Goal: Information Seeking & Learning: Check status

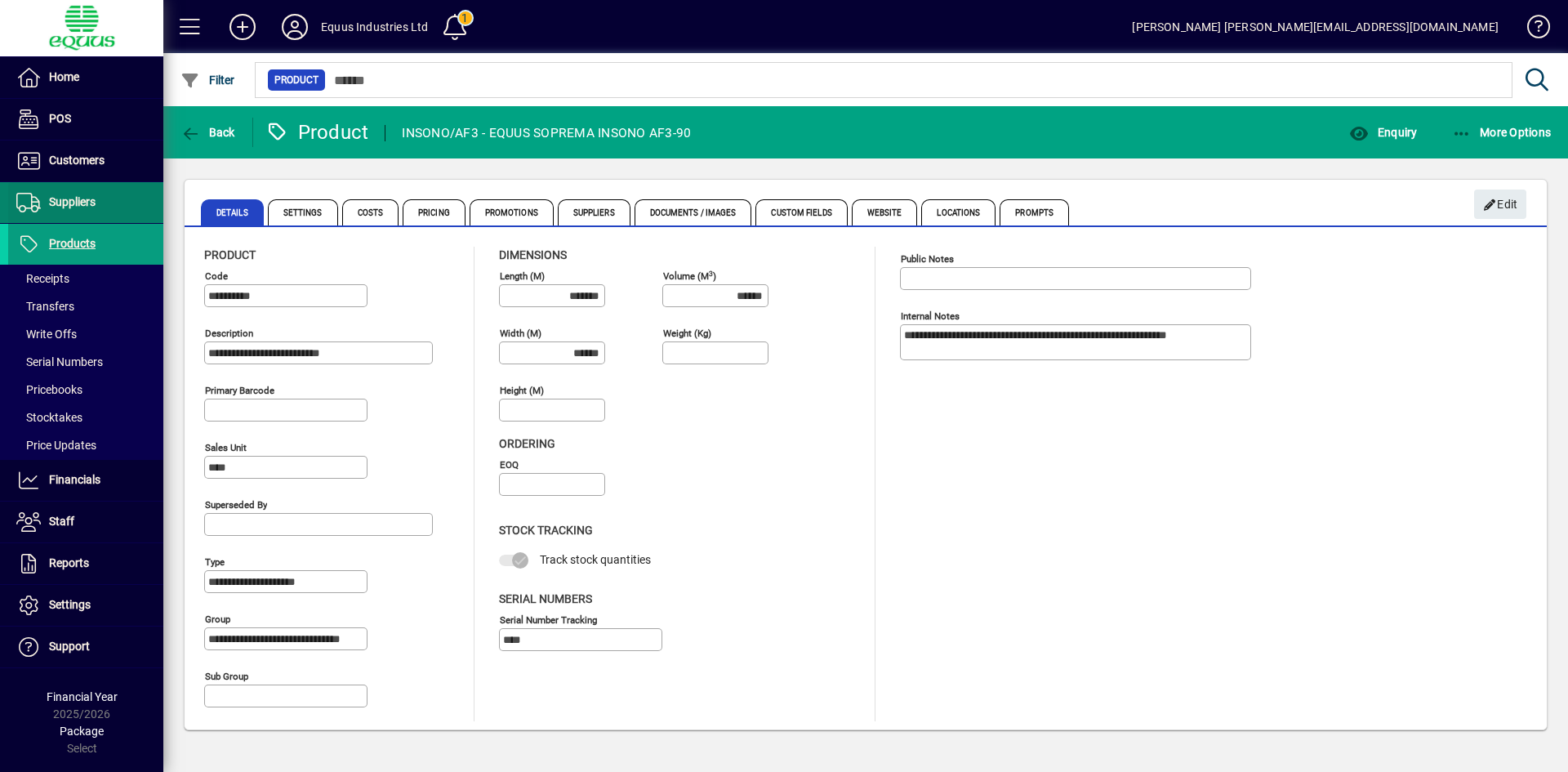
click at [78, 203] on span "Suppliers" at bounding box center [72, 202] width 46 height 13
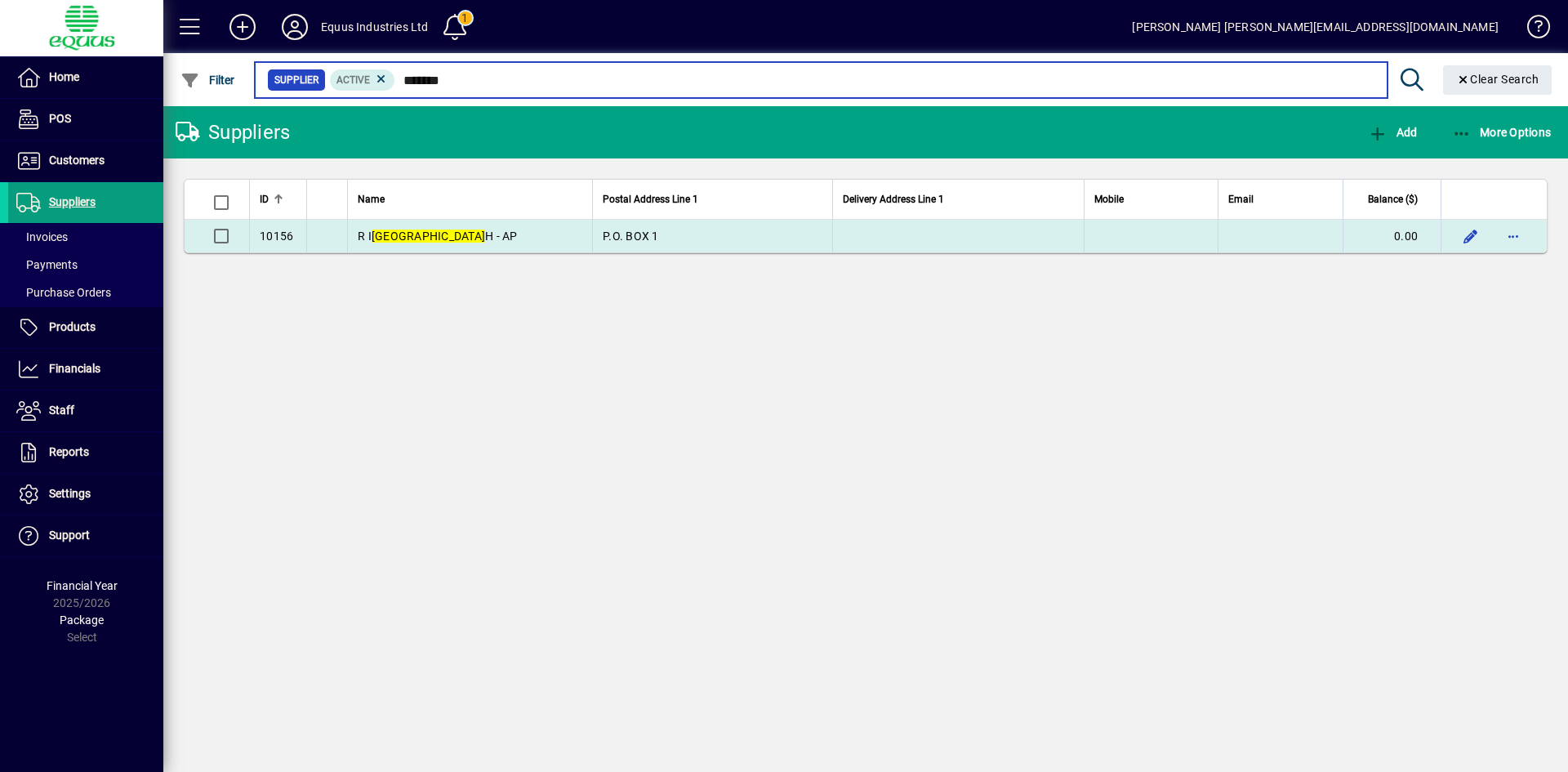
type input "*******"
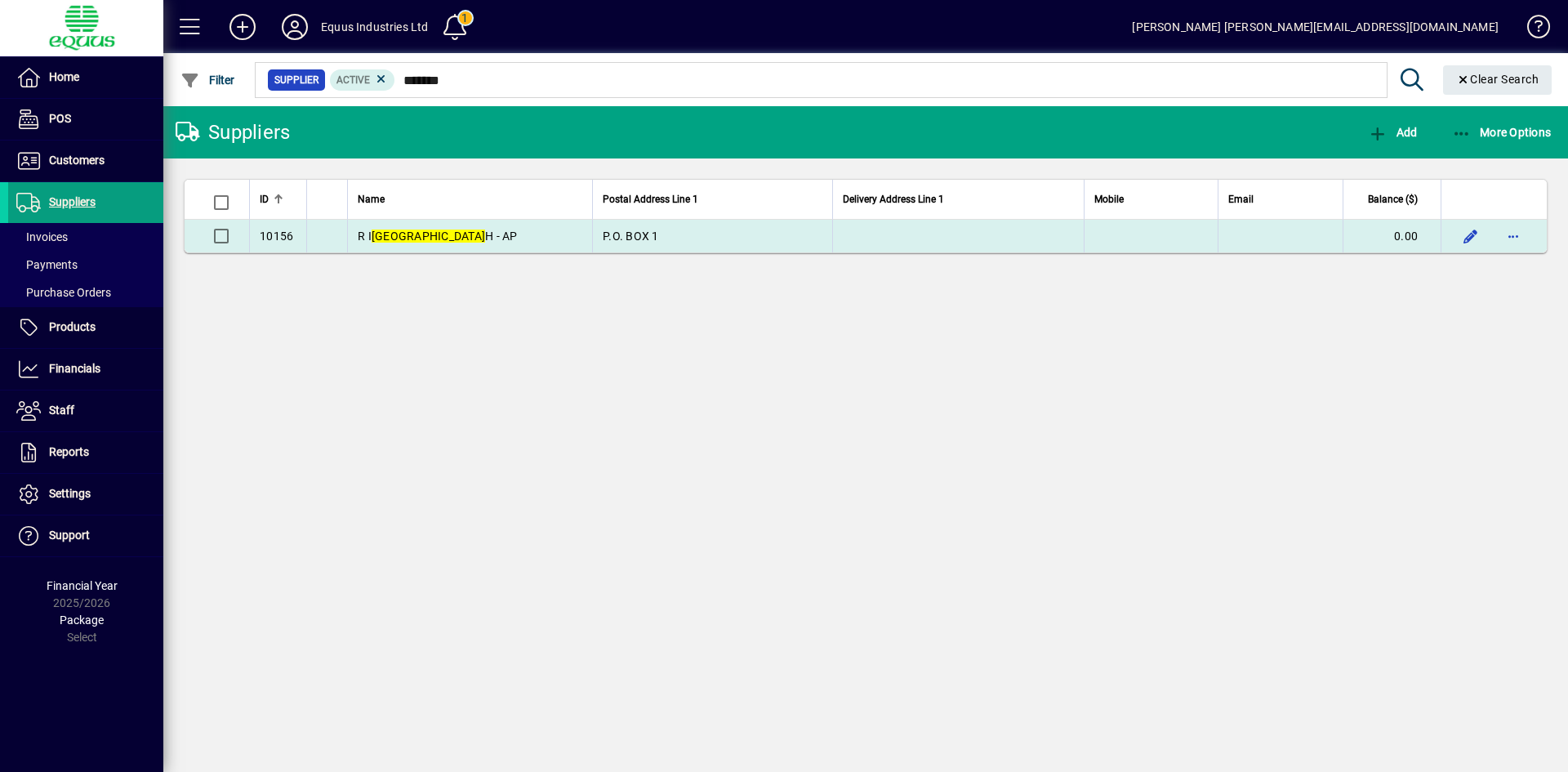
click at [468, 230] on td "R I ROXBURG H - AP" at bounding box center [470, 236] width 245 height 32
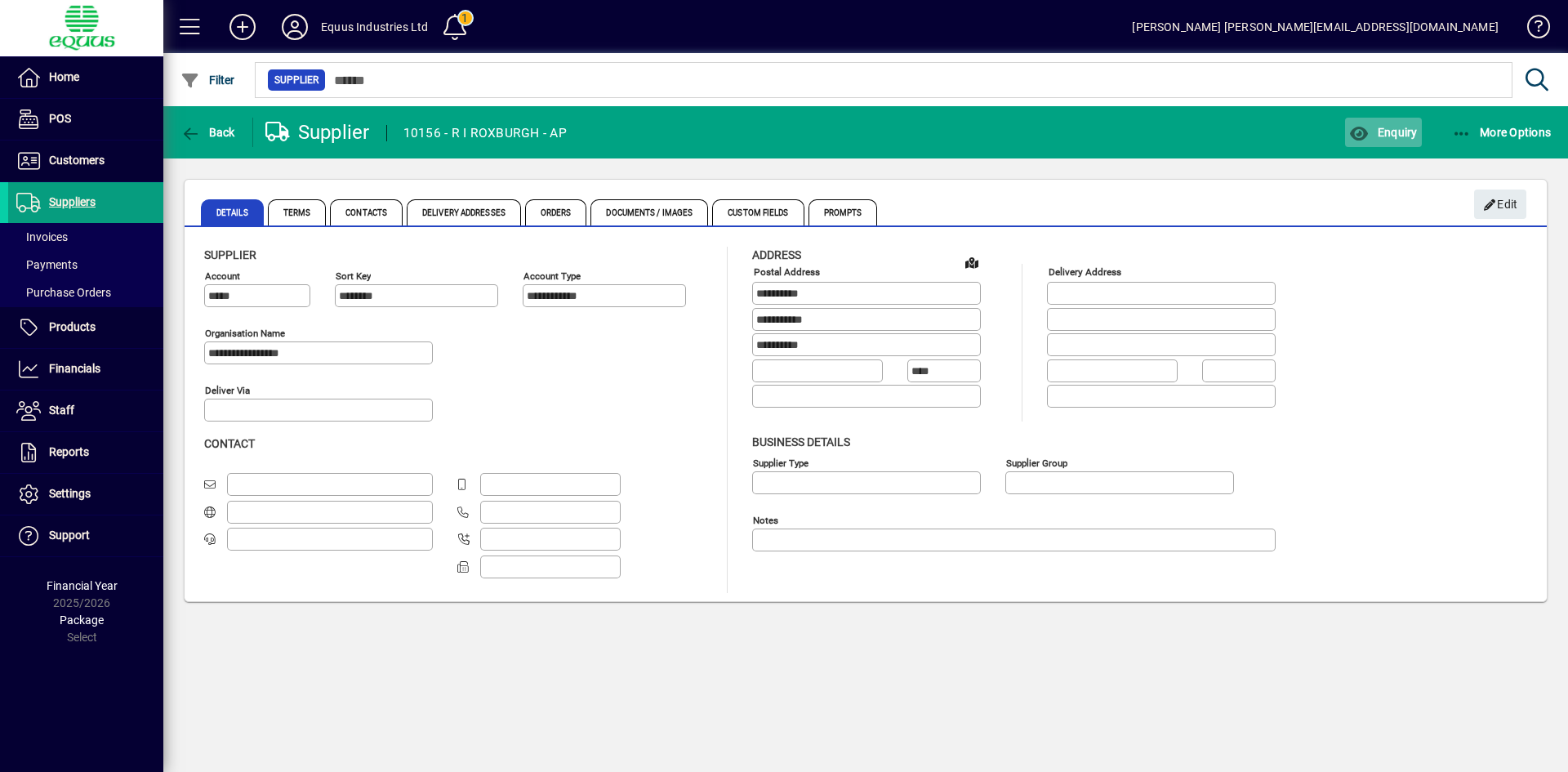
click at [1384, 126] on span "Enquiry" at bounding box center [1383, 132] width 68 height 13
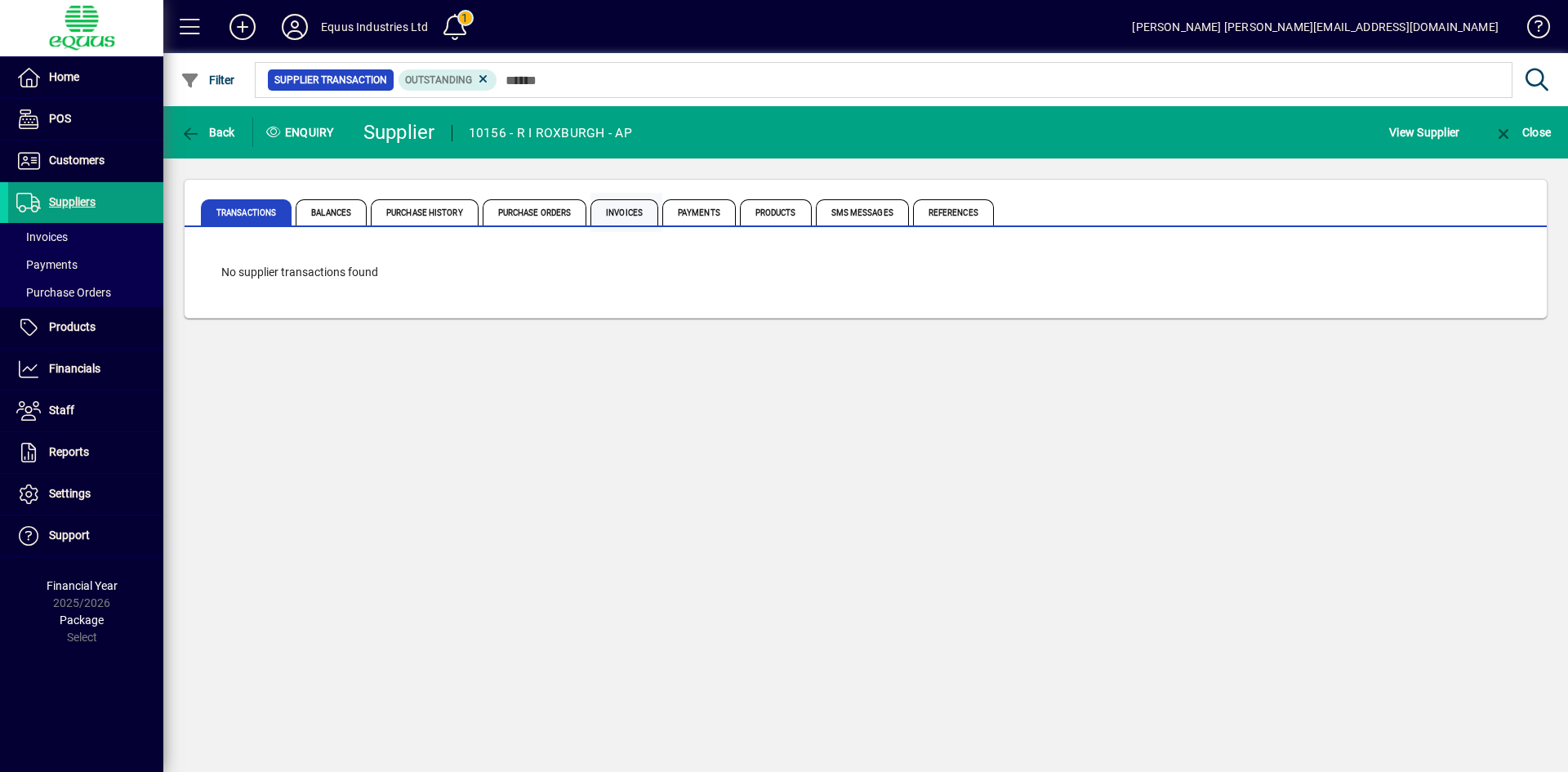
click at [638, 215] on span "Invoices" at bounding box center [624, 212] width 68 height 26
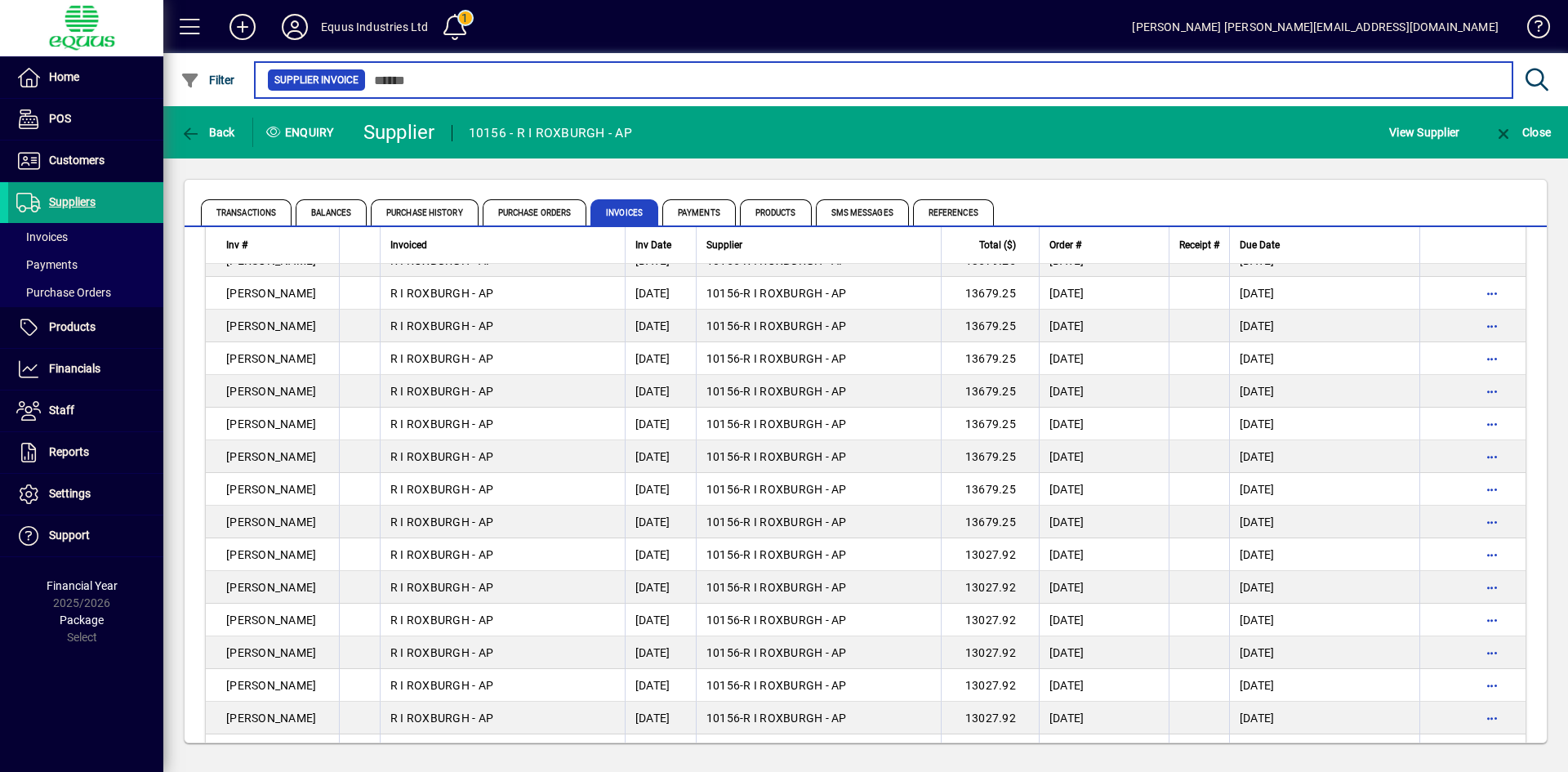
scroll to position [179, 0]
